Goal: Obtain resource: Download file/media

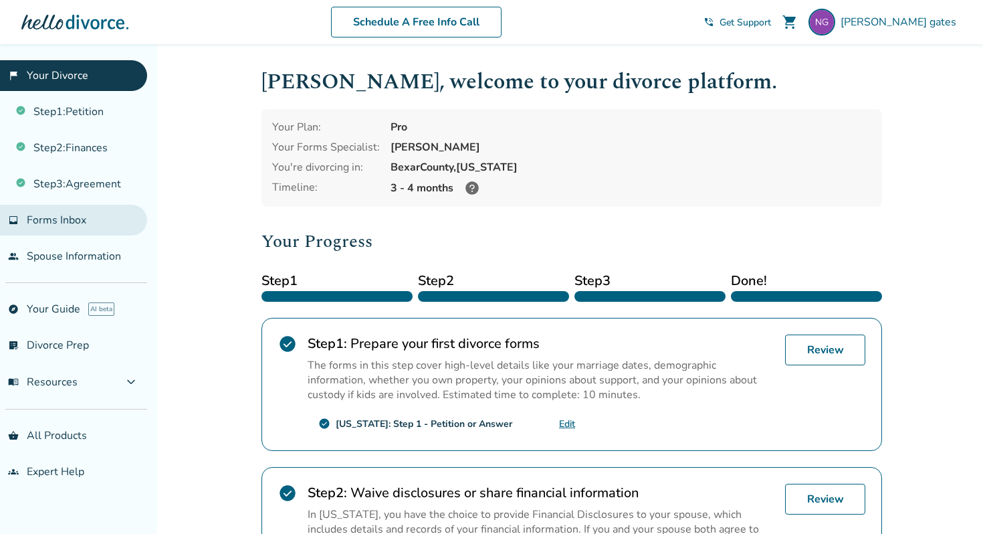
click at [70, 217] on span "Forms Inbox" at bounding box center [57, 220] width 60 height 15
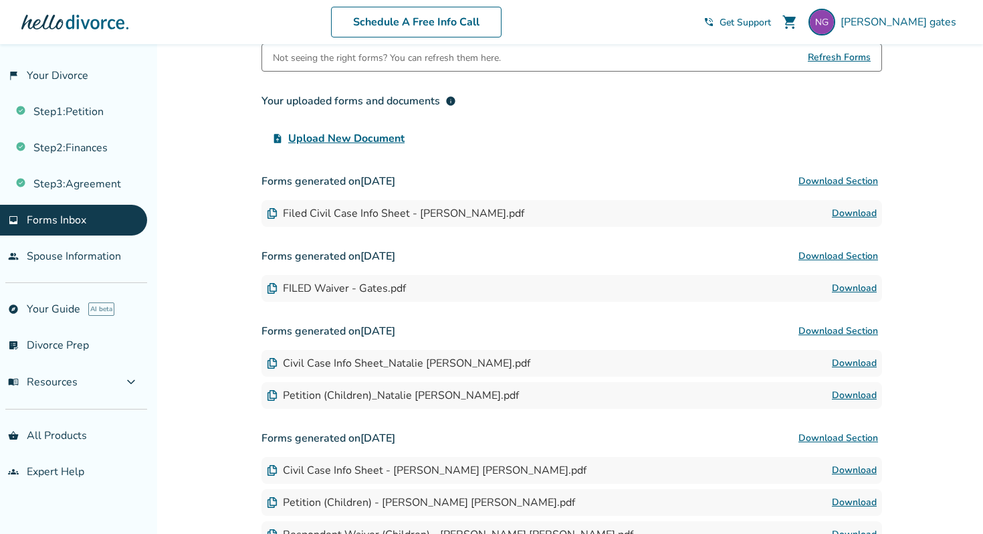
scroll to position [104, 0]
click at [848, 285] on link "Download" at bounding box center [854, 287] width 45 height 16
